Goal: Task Accomplishment & Management: Manage account settings

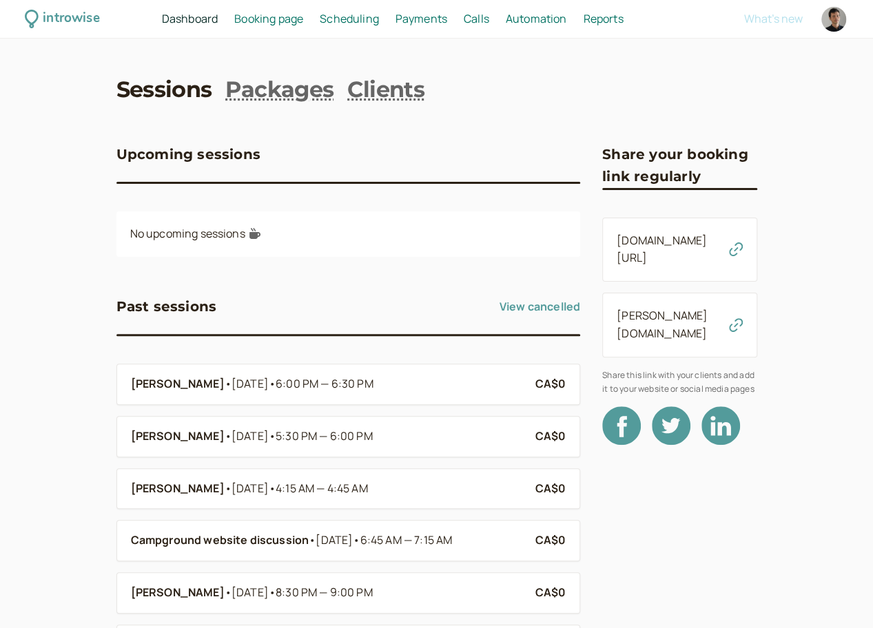
click at [838, 20] on div at bounding box center [833, 19] width 25 height 25
select select "America/Vancouver"
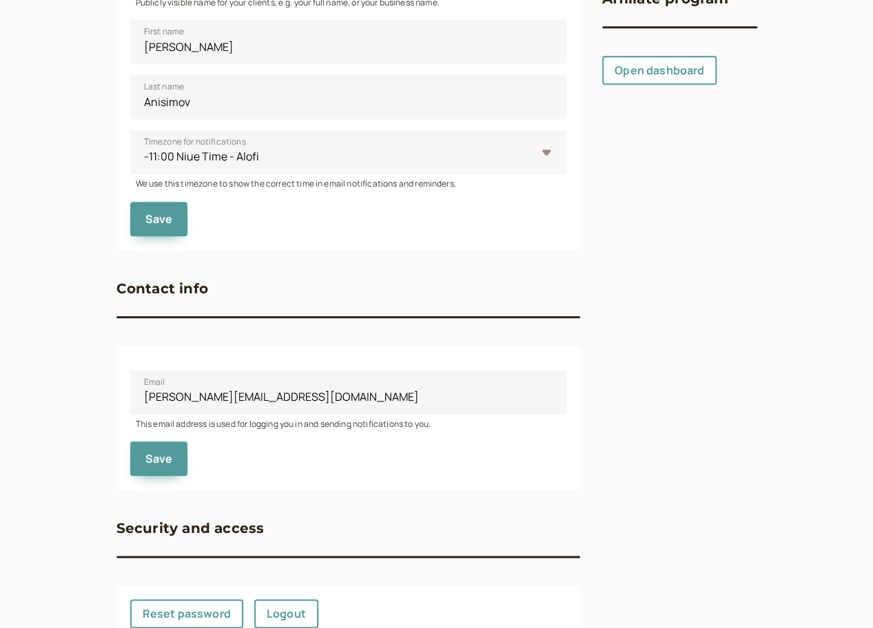
scroll to position [487, 0]
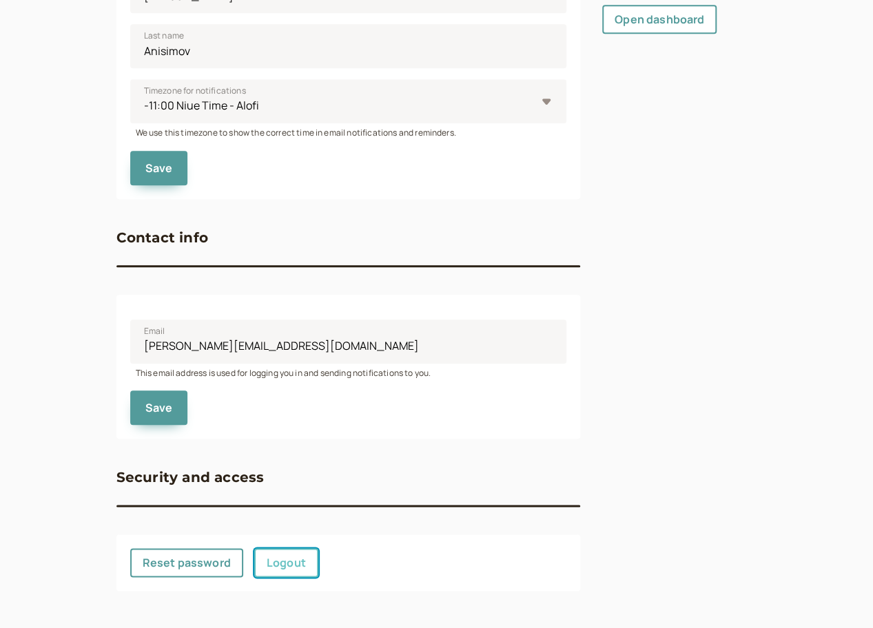
click at [300, 559] on link "Logout" at bounding box center [286, 562] width 64 height 29
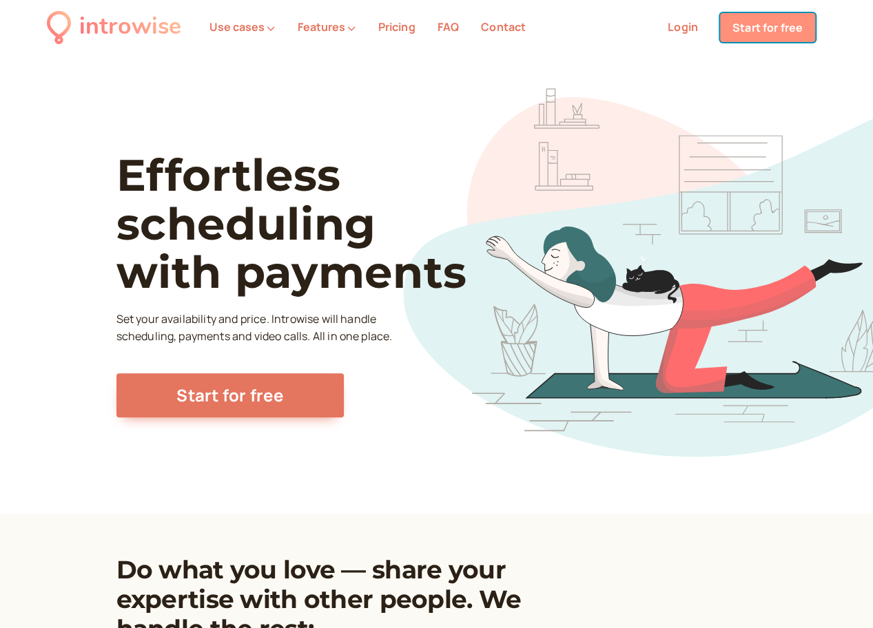
click at [768, 19] on link "Start for free" at bounding box center [767, 27] width 95 height 29
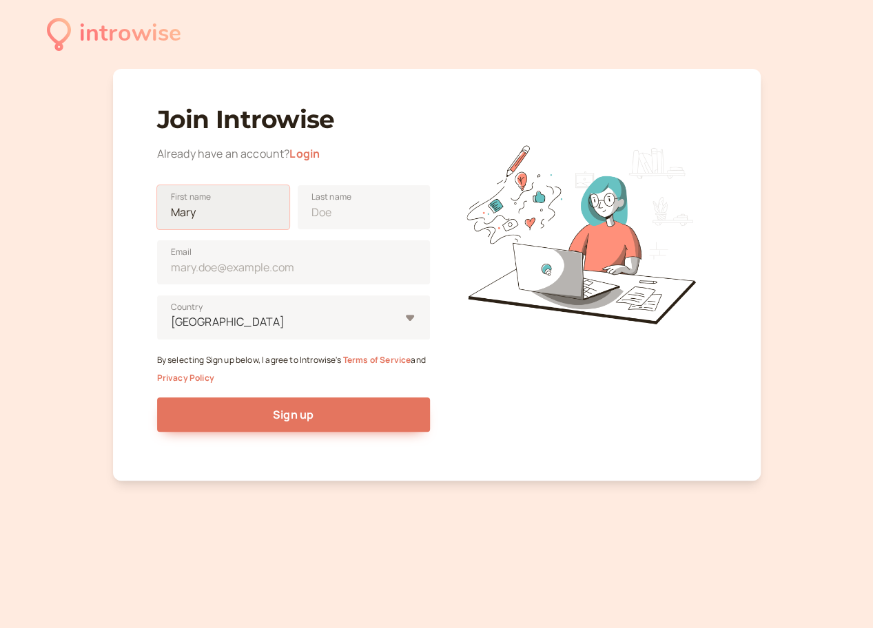
click at [259, 214] on input "First name" at bounding box center [223, 207] width 132 height 44
type input "Denis"
type input "Anisimov"
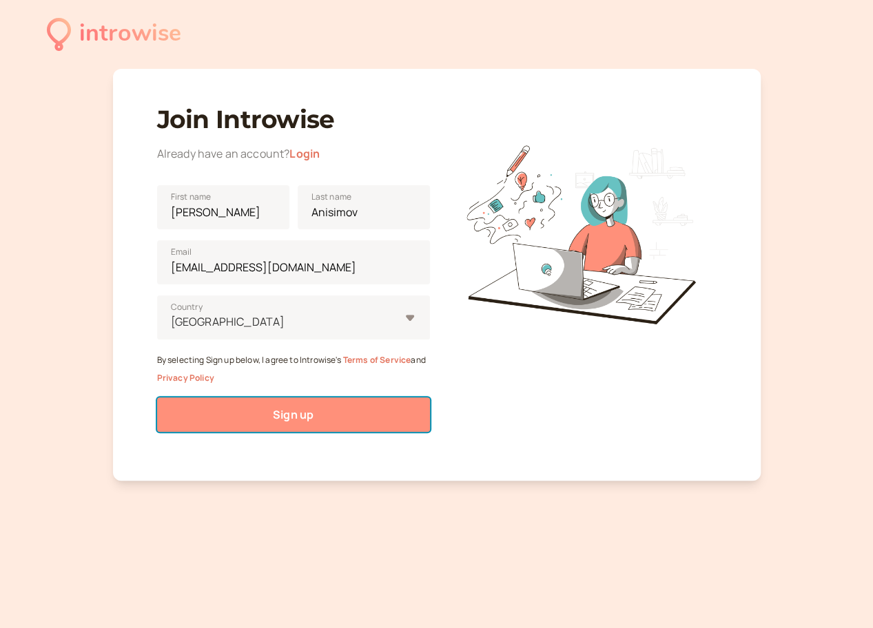
click at [225, 410] on button "Sign up" at bounding box center [293, 415] width 273 height 34
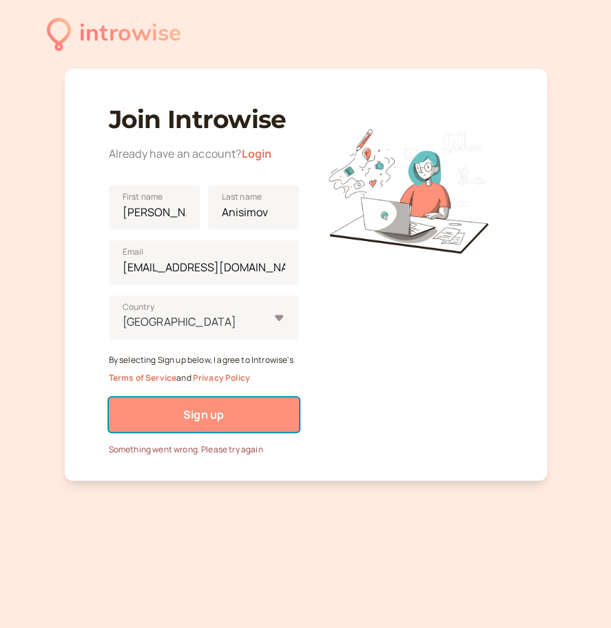
click at [207, 424] on button "Sign up" at bounding box center [204, 415] width 190 height 34
click at [215, 413] on span "Sign up" at bounding box center [203, 414] width 41 height 15
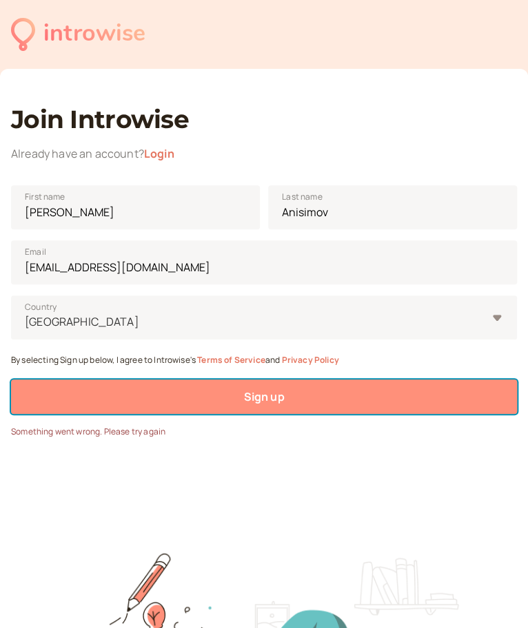
click at [183, 391] on button "Sign up" at bounding box center [264, 397] width 506 height 34
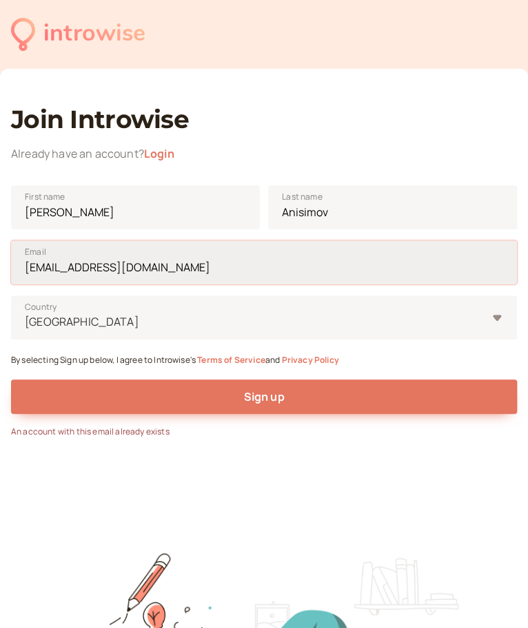
click at [86, 268] on input "dbanisimov@gmail.com" at bounding box center [264, 262] width 506 height 44
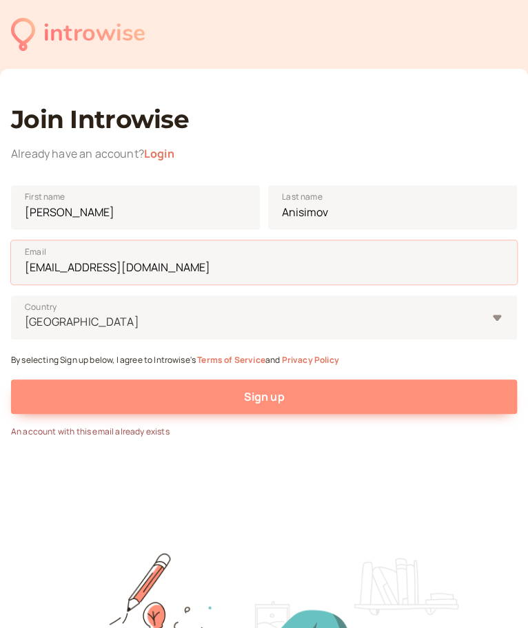
type input "dbanisimov+signup@gmail.com"
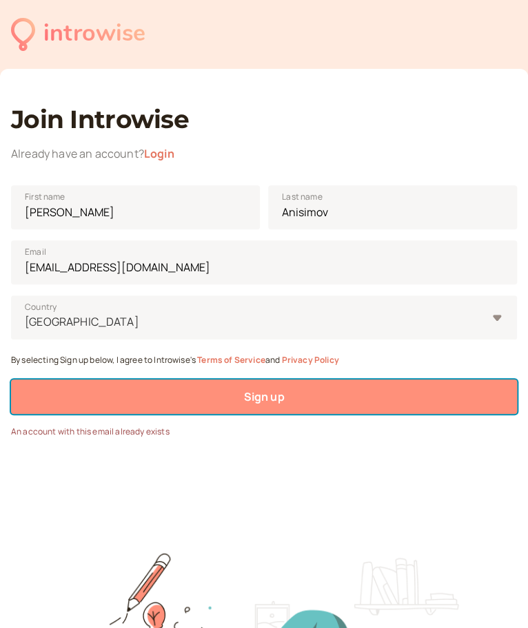
click at [246, 408] on button "Sign up" at bounding box center [264, 397] width 506 height 34
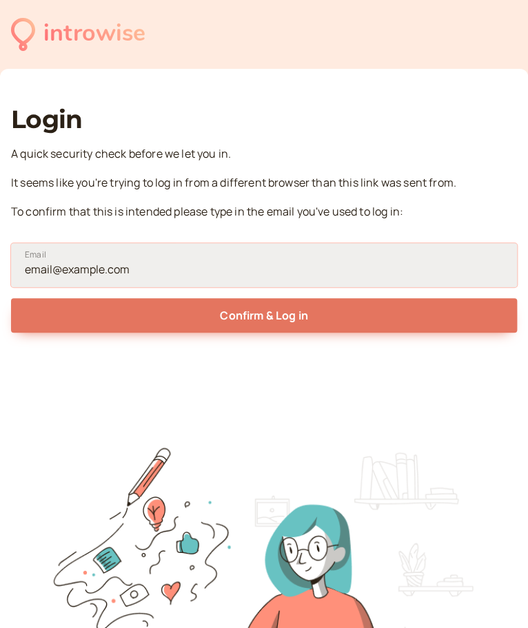
click at [201, 256] on input "Email" at bounding box center [264, 265] width 506 height 44
type input "dbanisimov+signup@gmail.com"
click at [11, 298] on button "Confirm & Log in" at bounding box center [264, 315] width 506 height 34
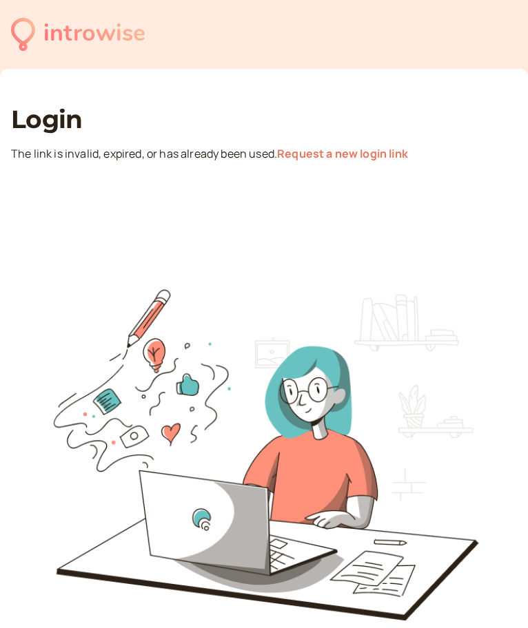
click at [308, 157] on link "Request a new login link" at bounding box center [342, 153] width 131 height 15
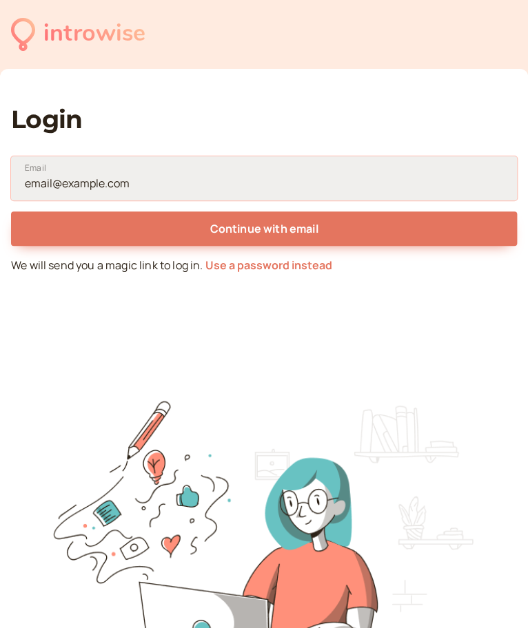
click at [272, 175] on input "Email" at bounding box center [264, 178] width 506 height 44
click at [238, 181] on input "Email" at bounding box center [264, 178] width 506 height 44
type input "dbanisimov+"
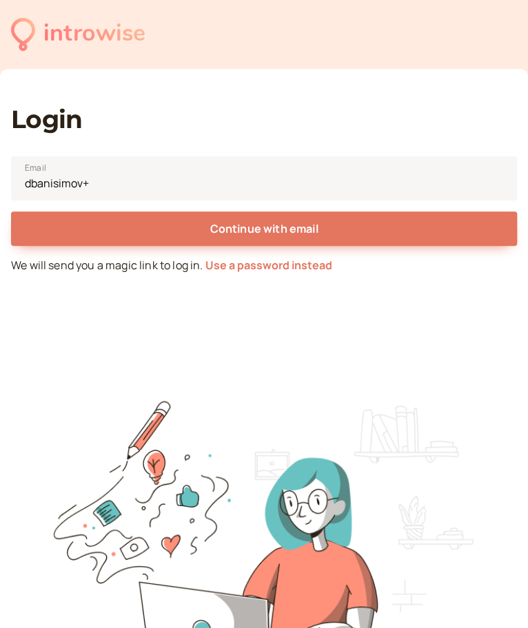
click at [125, 37] on div "introwise" at bounding box center [94, 34] width 102 height 38
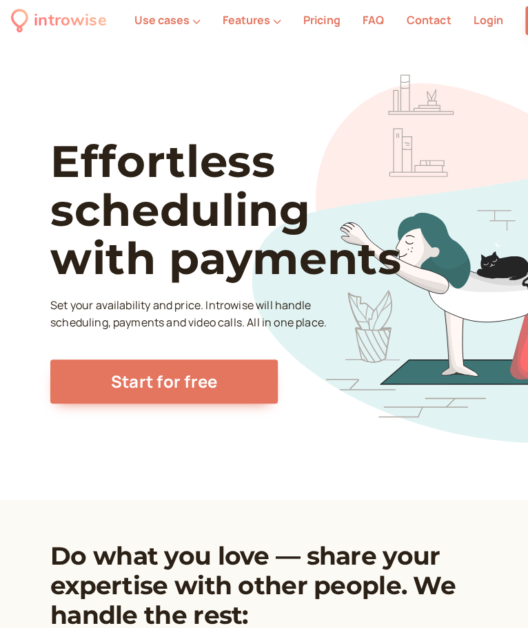
click at [488, 23] on link "Login" at bounding box center [488, 19] width 30 height 15
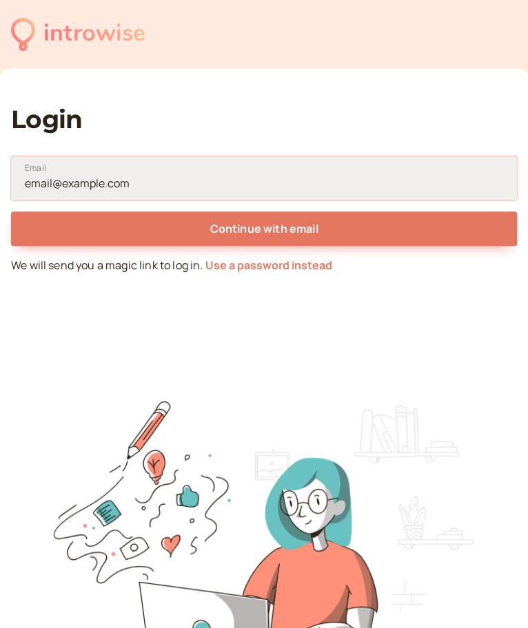
click at [181, 180] on input "Email" at bounding box center [264, 178] width 506 height 44
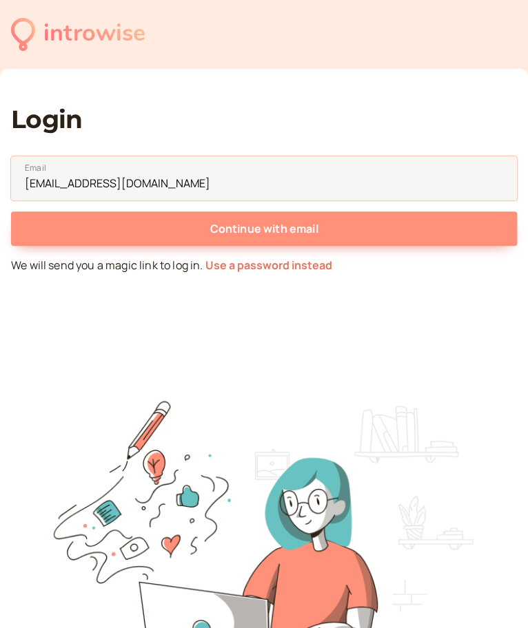
type input "dbanisimov+signup@gmail.com"
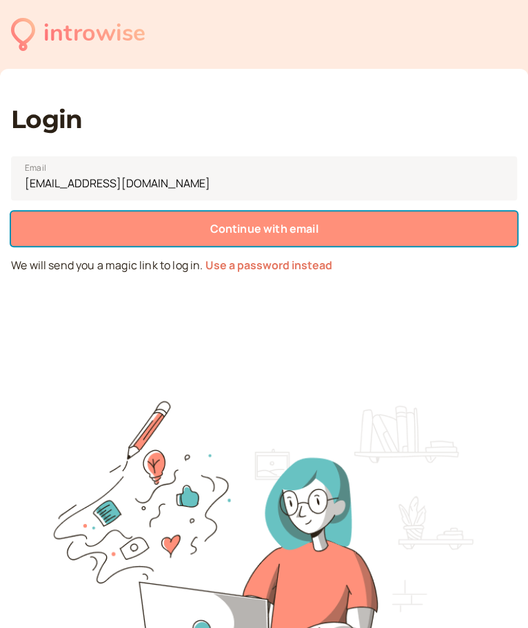
click at [209, 229] on span "Continue with email" at bounding box center [263, 228] width 108 height 15
